Goal: Information Seeking & Learning: Learn about a topic

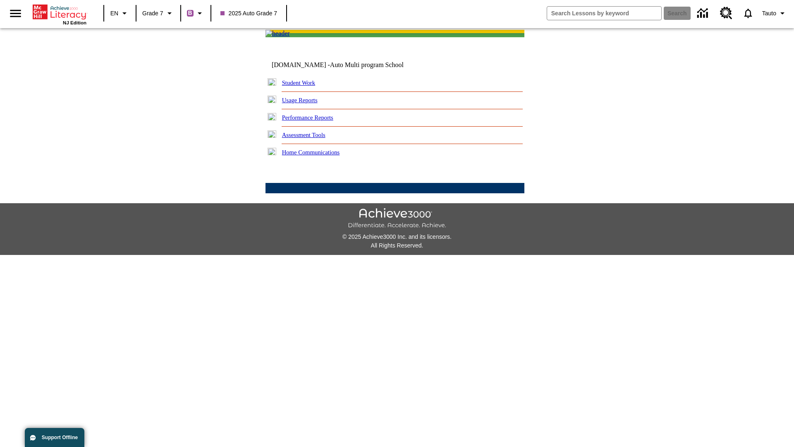
click at [316, 121] on link "Performance Reports" at bounding box center [307, 117] width 51 height 7
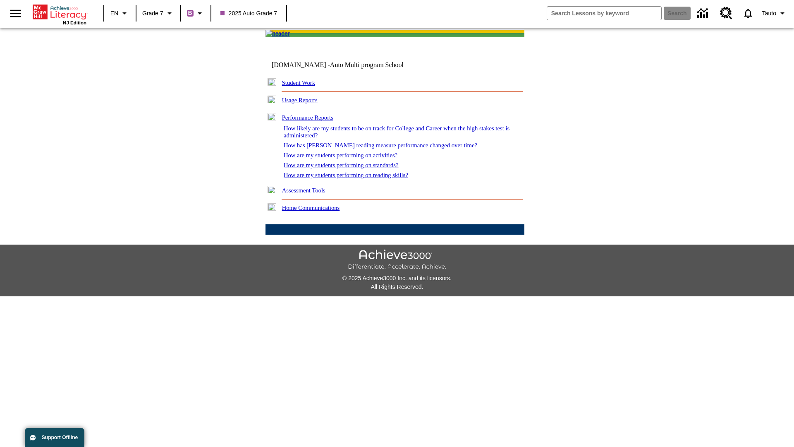
click at [376, 149] on link "How has Lexile reading measure performance changed over time?" at bounding box center [381, 145] width 194 height 7
